Goal: Transaction & Acquisition: Book appointment/travel/reservation

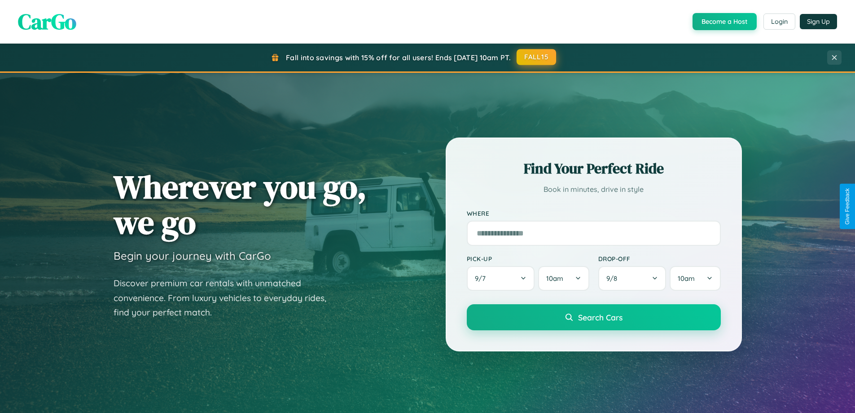
click at [537, 57] on button "FALL15" at bounding box center [537, 57] width 40 height 16
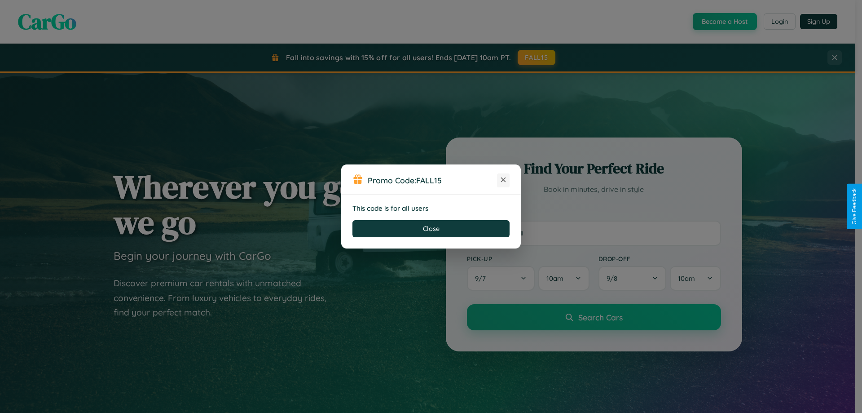
click at [503, 180] on icon at bounding box center [503, 179] width 9 height 9
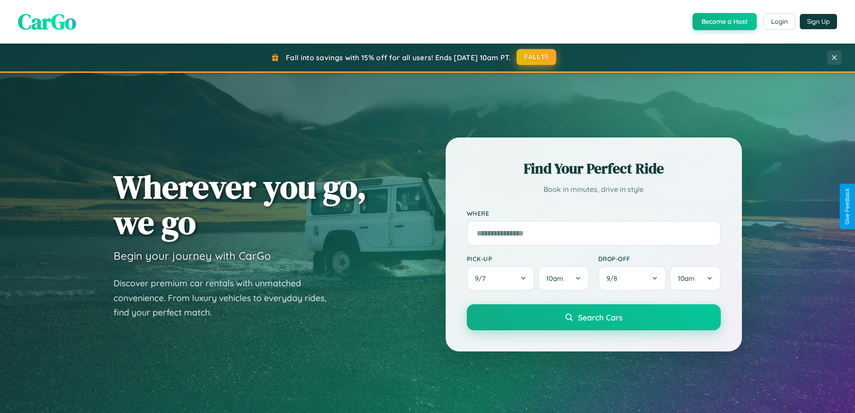
click at [537, 57] on button "FALL15" at bounding box center [537, 57] width 40 height 16
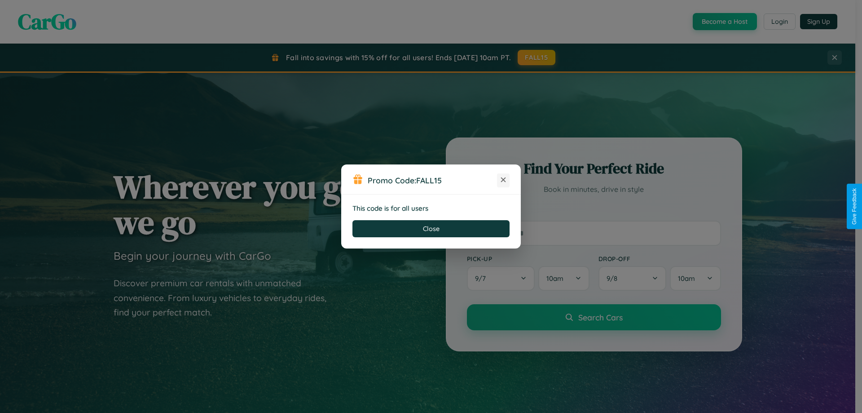
click at [503, 180] on icon at bounding box center [503, 179] width 9 height 9
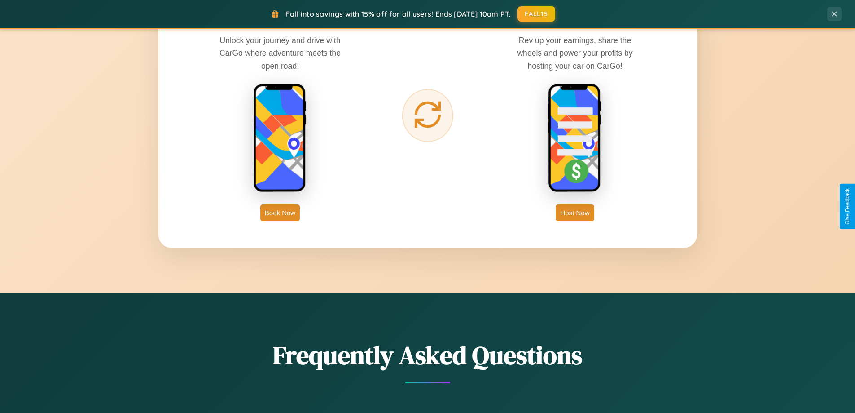
scroll to position [1443, 0]
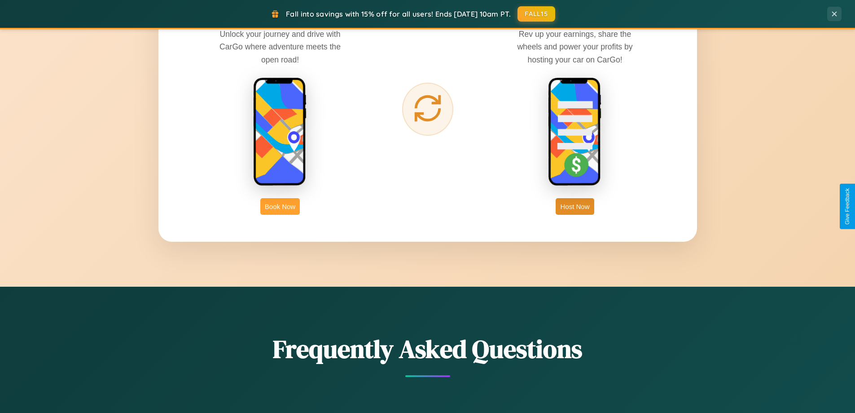
click at [280, 206] on button "Book Now" at bounding box center [280, 206] width 40 height 17
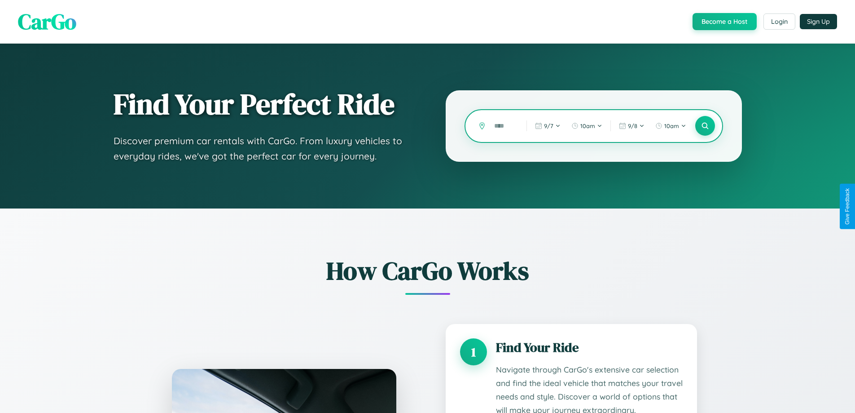
click at [504, 126] on input "text" at bounding box center [504, 126] width 28 height 16
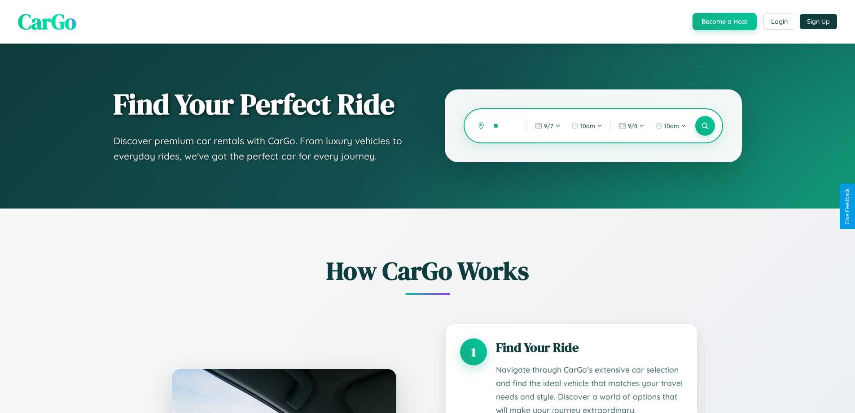
type input "*"
type input "******"
click at [705, 126] on icon at bounding box center [705, 126] width 9 height 9
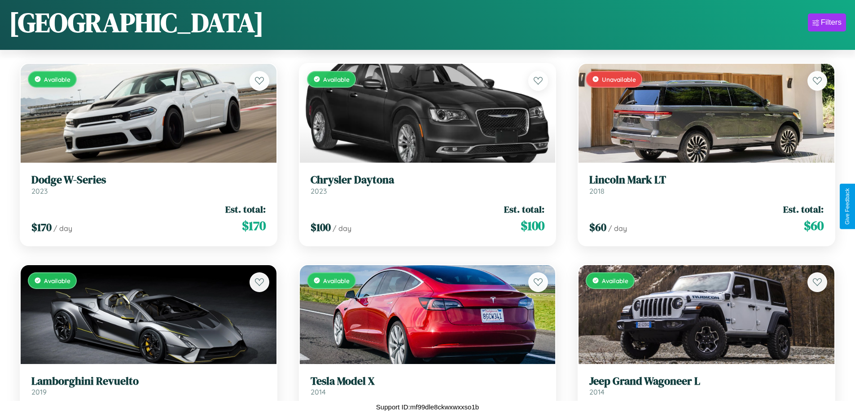
scroll to position [3745, 0]
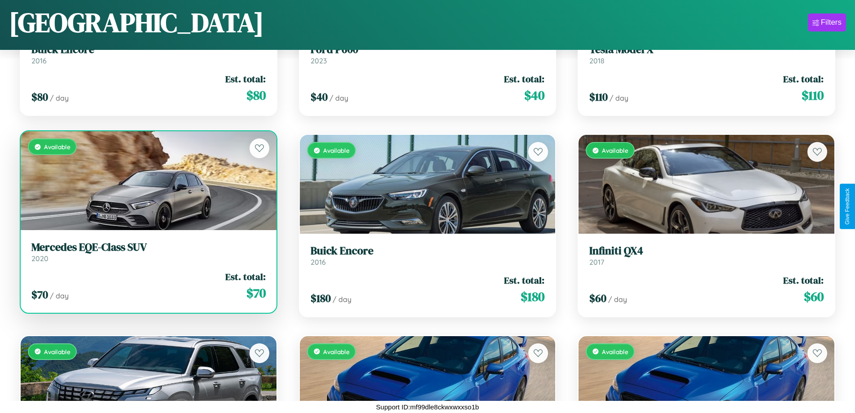
click at [147, 251] on h3 "Mercedes EQE-Class SUV" at bounding box center [148, 247] width 234 height 13
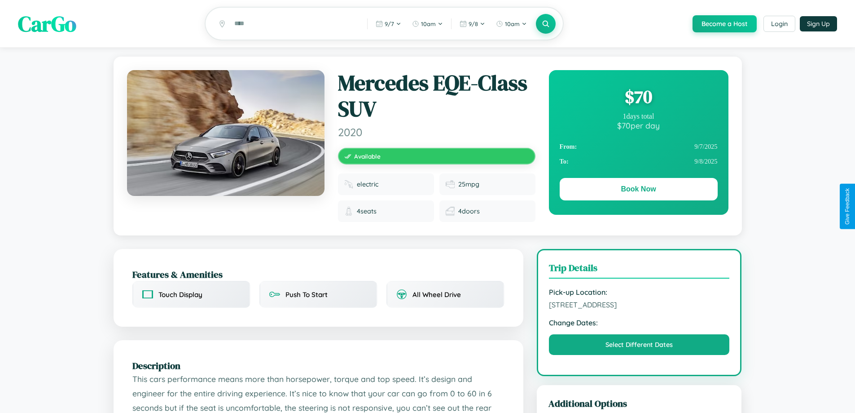
scroll to position [512, 0]
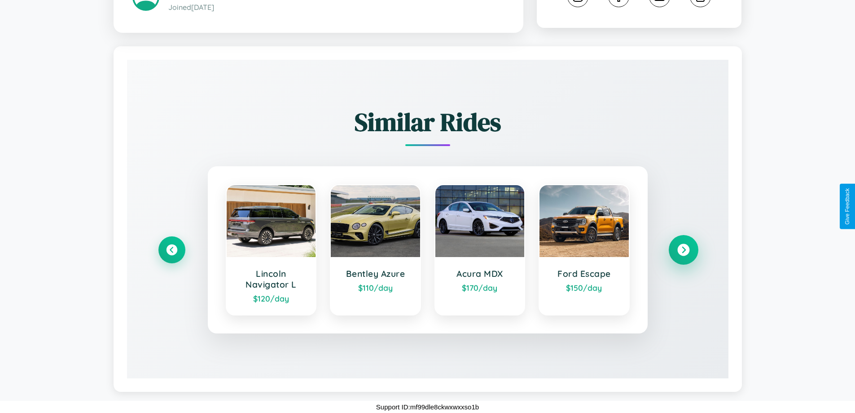
click at [683, 249] on icon at bounding box center [683, 249] width 12 height 12
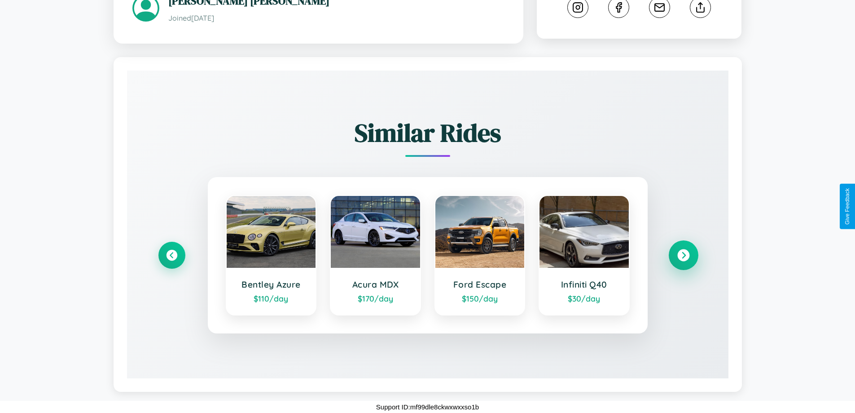
scroll to position [501, 0]
click at [683, 255] on icon at bounding box center [683, 255] width 12 height 12
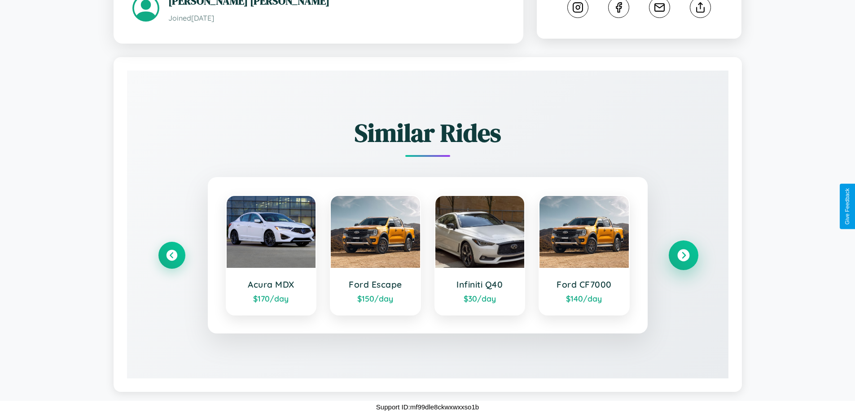
click at [683, 255] on icon at bounding box center [683, 255] width 12 height 12
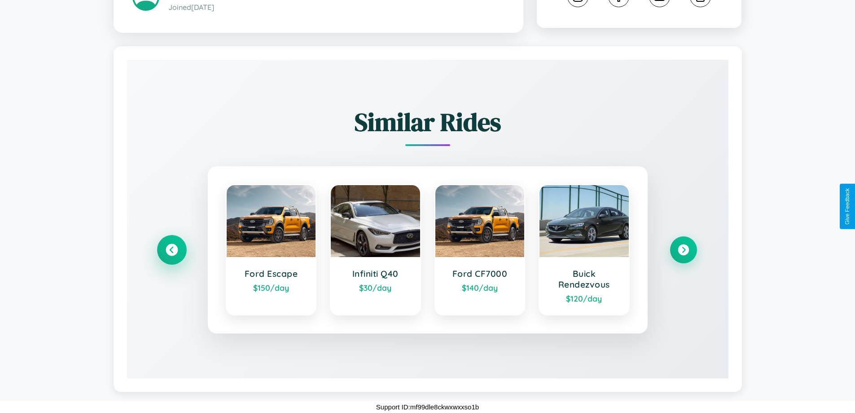
click at [172, 249] on icon at bounding box center [172, 249] width 12 height 12
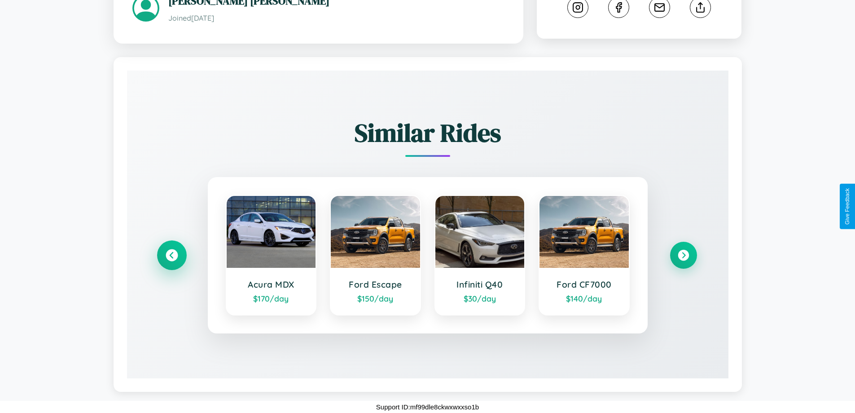
scroll to position [501, 0]
click at [683, 255] on icon at bounding box center [683, 255] width 12 height 12
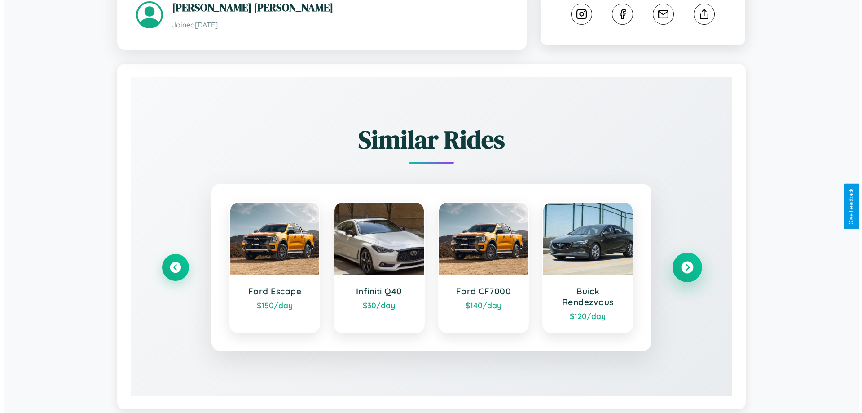
scroll to position [0, 0]
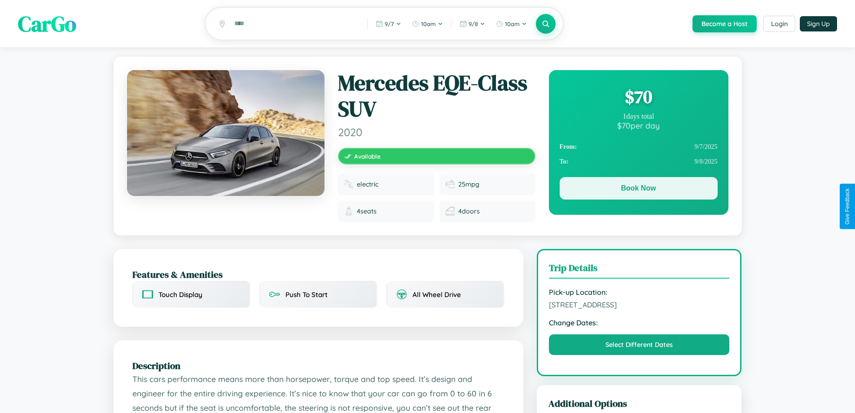
click at [638, 190] on button "Book Now" at bounding box center [639, 188] width 158 height 22
